Goal: Task Accomplishment & Management: Manage account settings

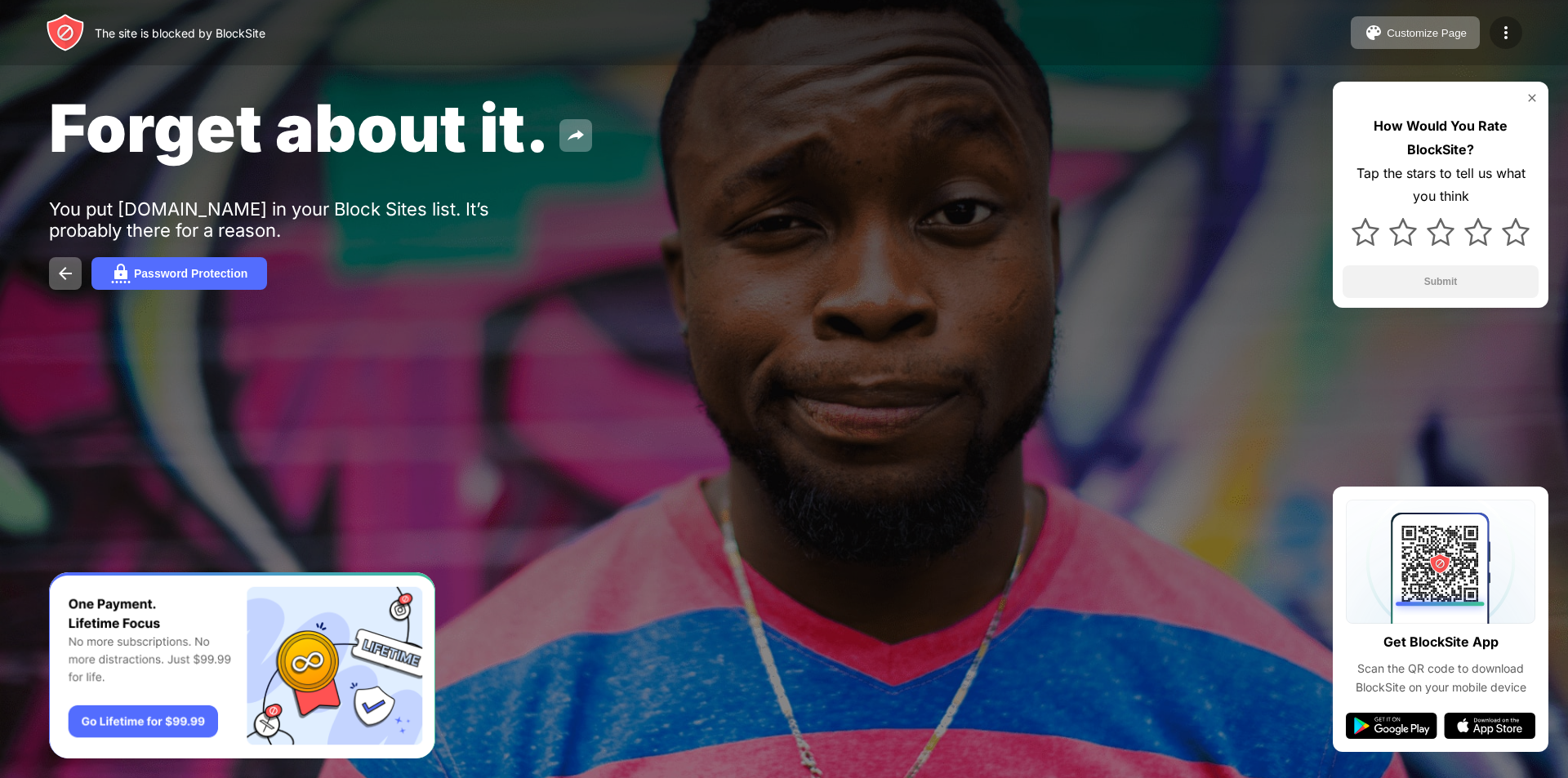
click at [1504, 31] on img at bounding box center [1505, 32] width 20 height 20
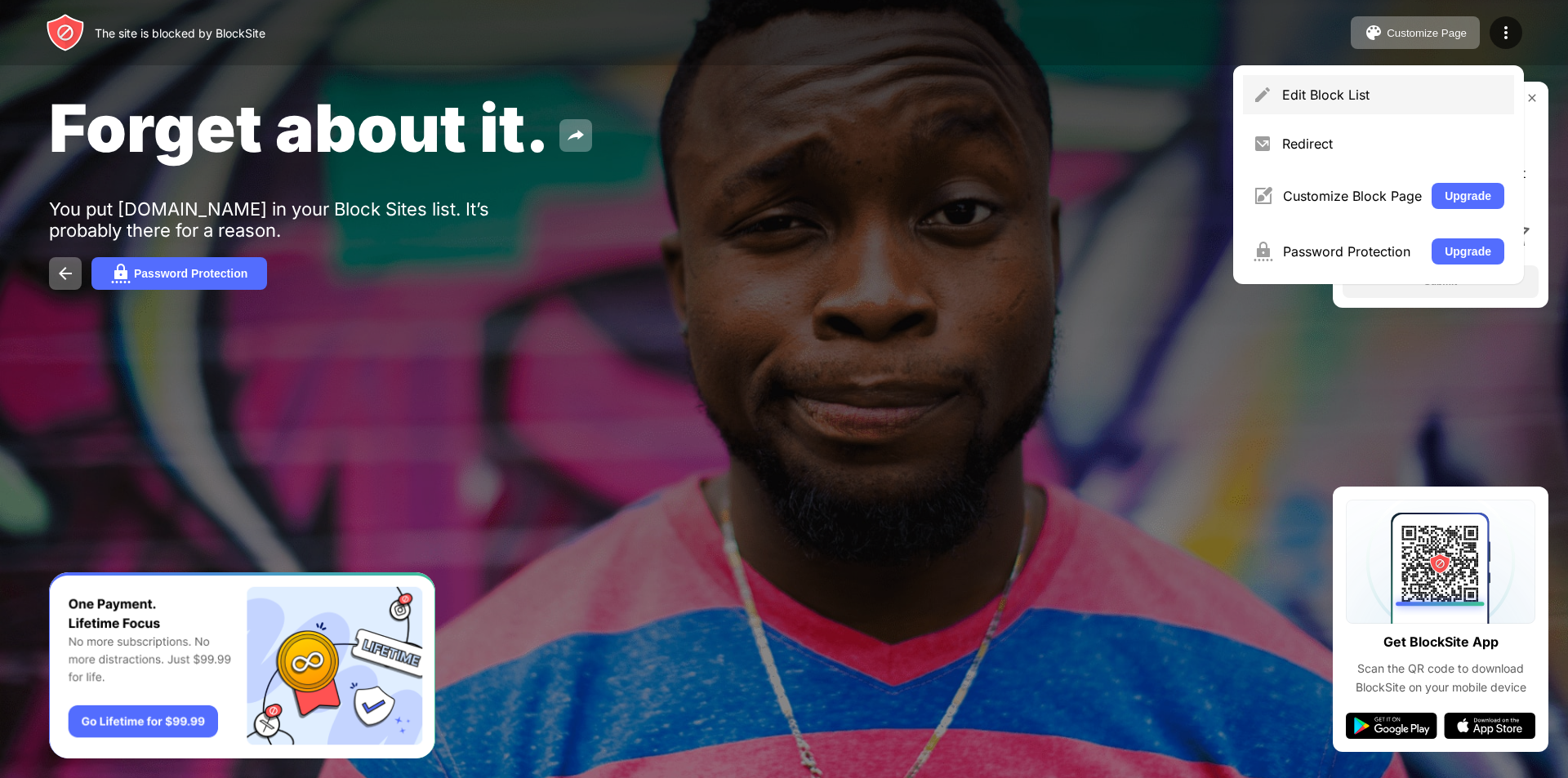
click at [1362, 100] on div "Edit Block List" at bounding box center [1393, 94] width 222 height 16
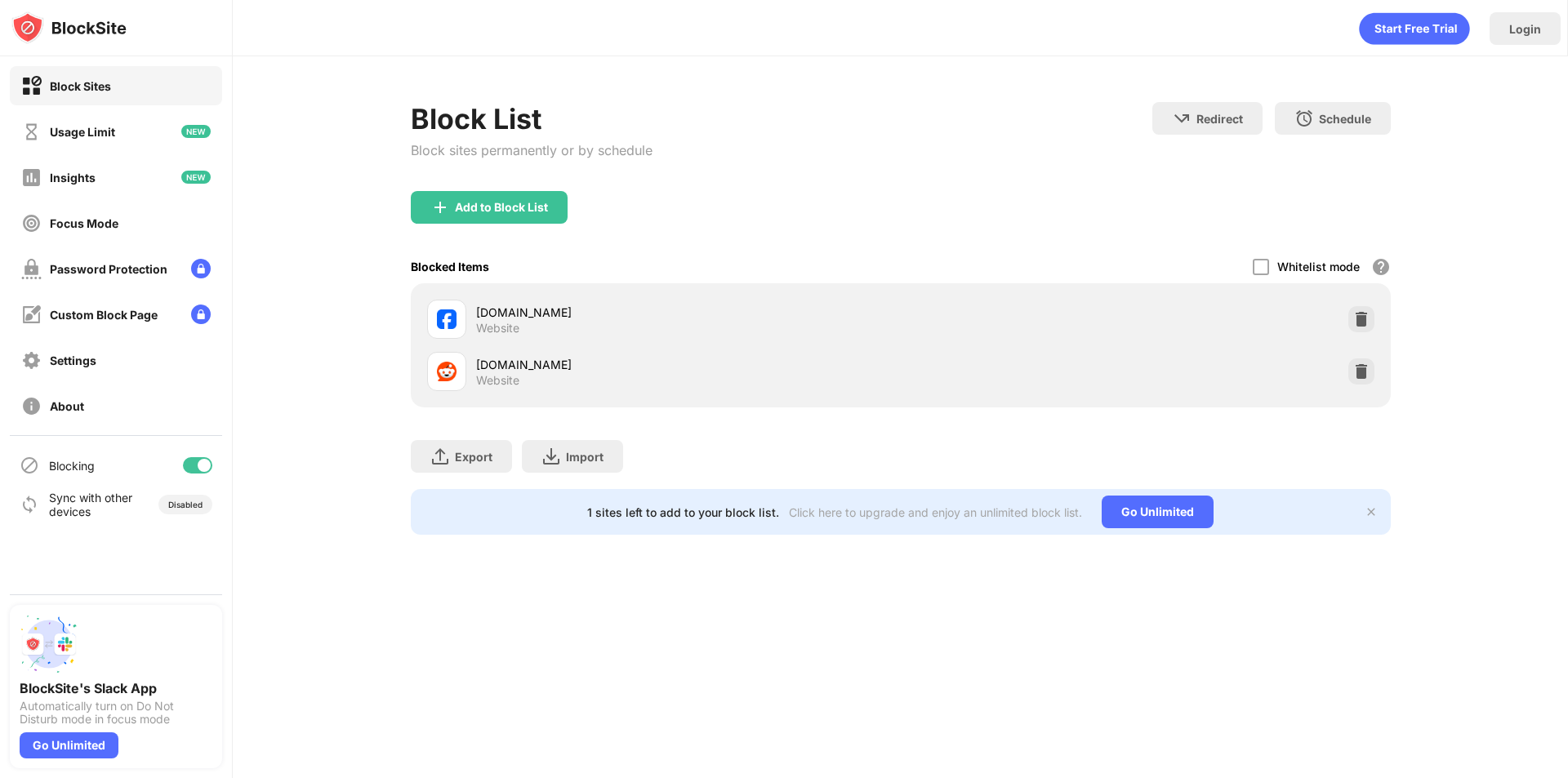
click at [1347, 370] on div "[DOMAIN_NAME] Website" at bounding box center [900, 371] width 960 height 52
click at [1355, 370] on img at bounding box center [1361, 371] width 16 height 16
